Goal: Information Seeking & Learning: Learn about a topic

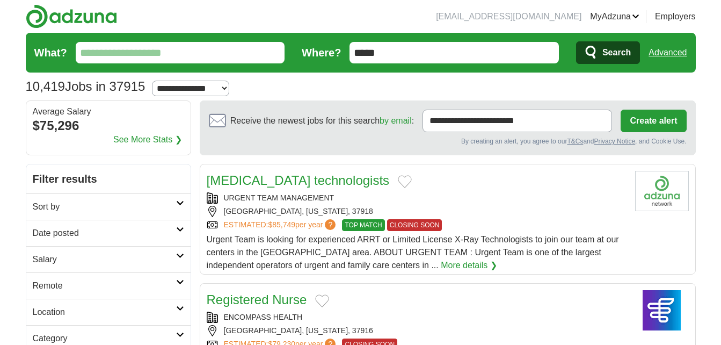
click at [257, 48] on input "What?" at bounding box center [180, 52] width 209 height 21
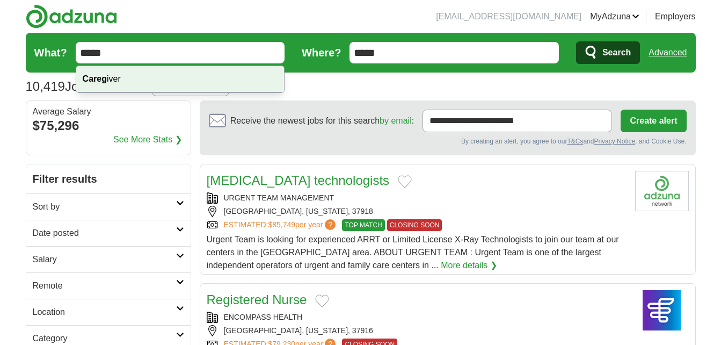
click at [226, 82] on div "Careg iver" at bounding box center [180, 79] width 208 height 26
type input "*********"
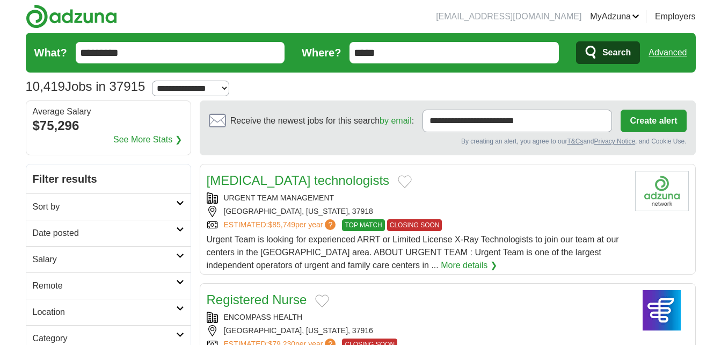
click at [620, 51] on span "Search" at bounding box center [617, 52] width 28 height 21
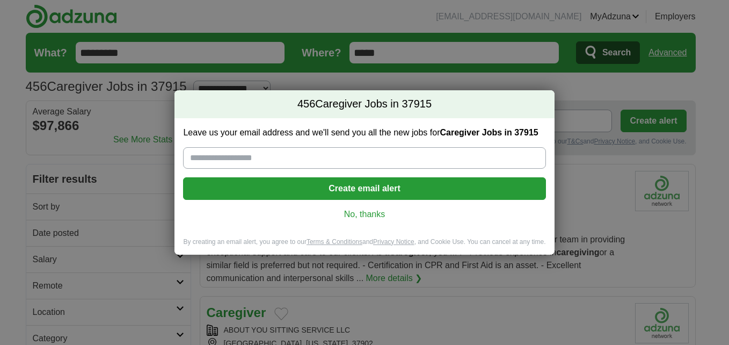
click at [389, 210] on link "No, thanks" at bounding box center [364, 214] width 345 height 12
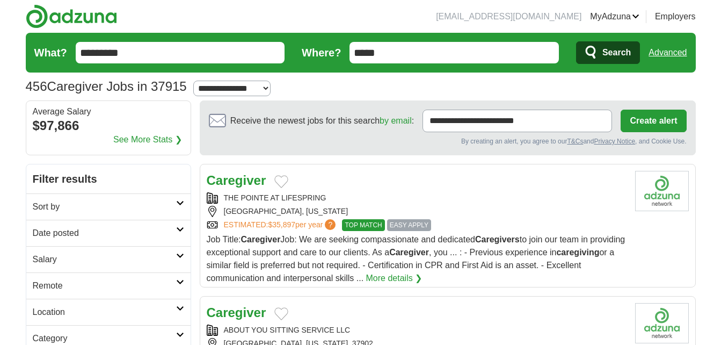
click at [423, 278] on link "More details ❯" at bounding box center [394, 278] width 56 height 13
